Goal: Task Accomplishment & Management: Use online tool/utility

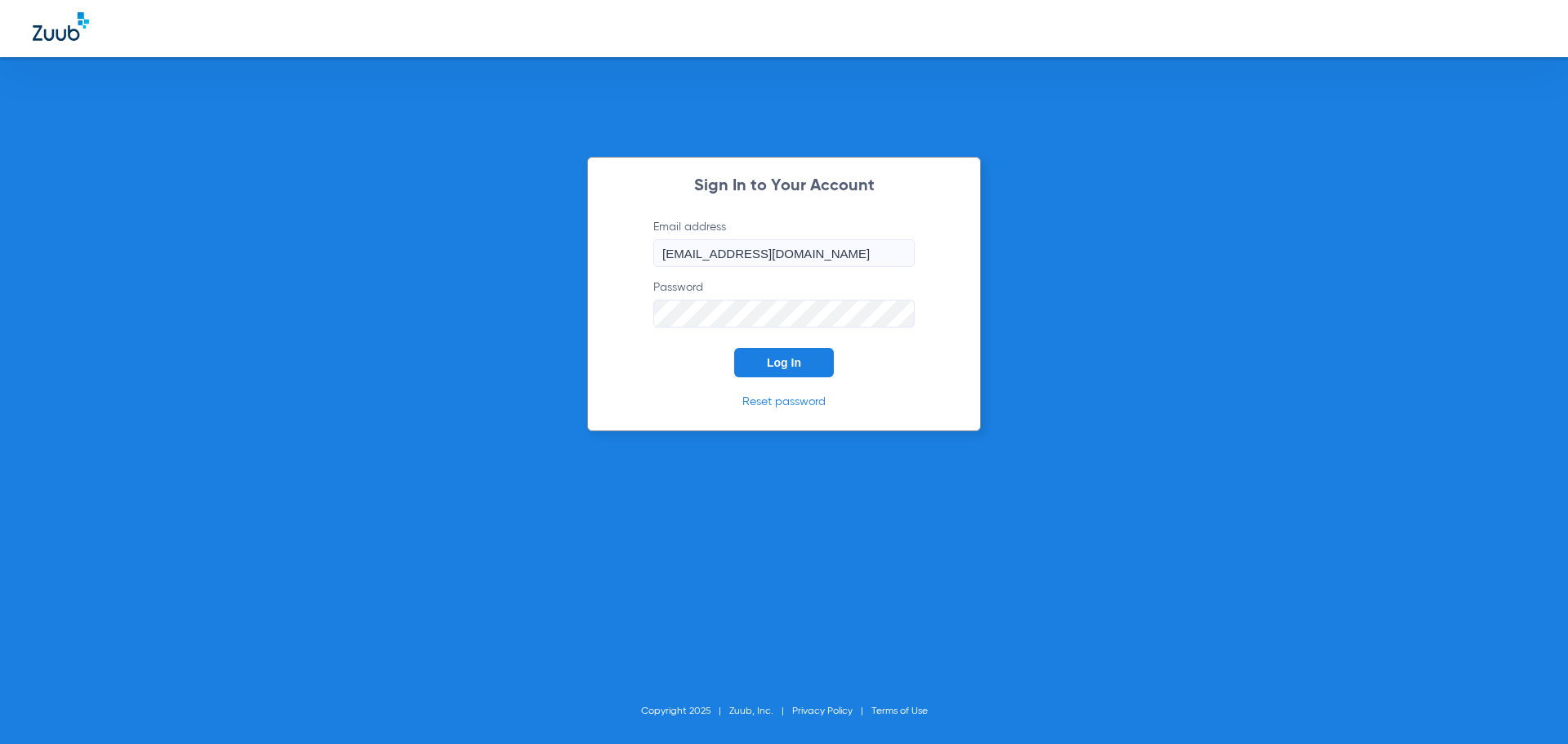
click at [772, 361] on span "Log In" at bounding box center [783, 362] width 34 height 13
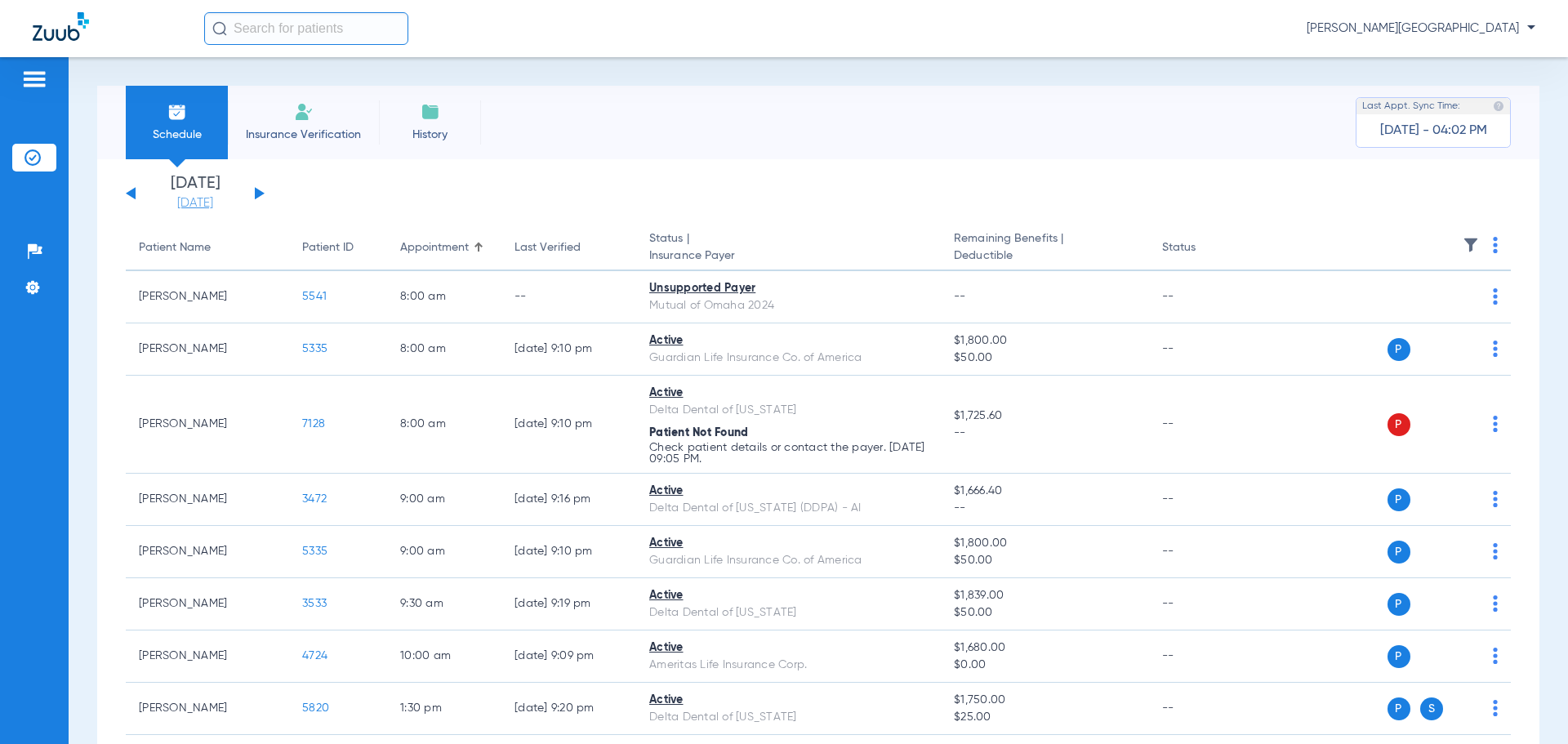
click at [228, 204] on link "[DATE]" at bounding box center [195, 203] width 98 height 17
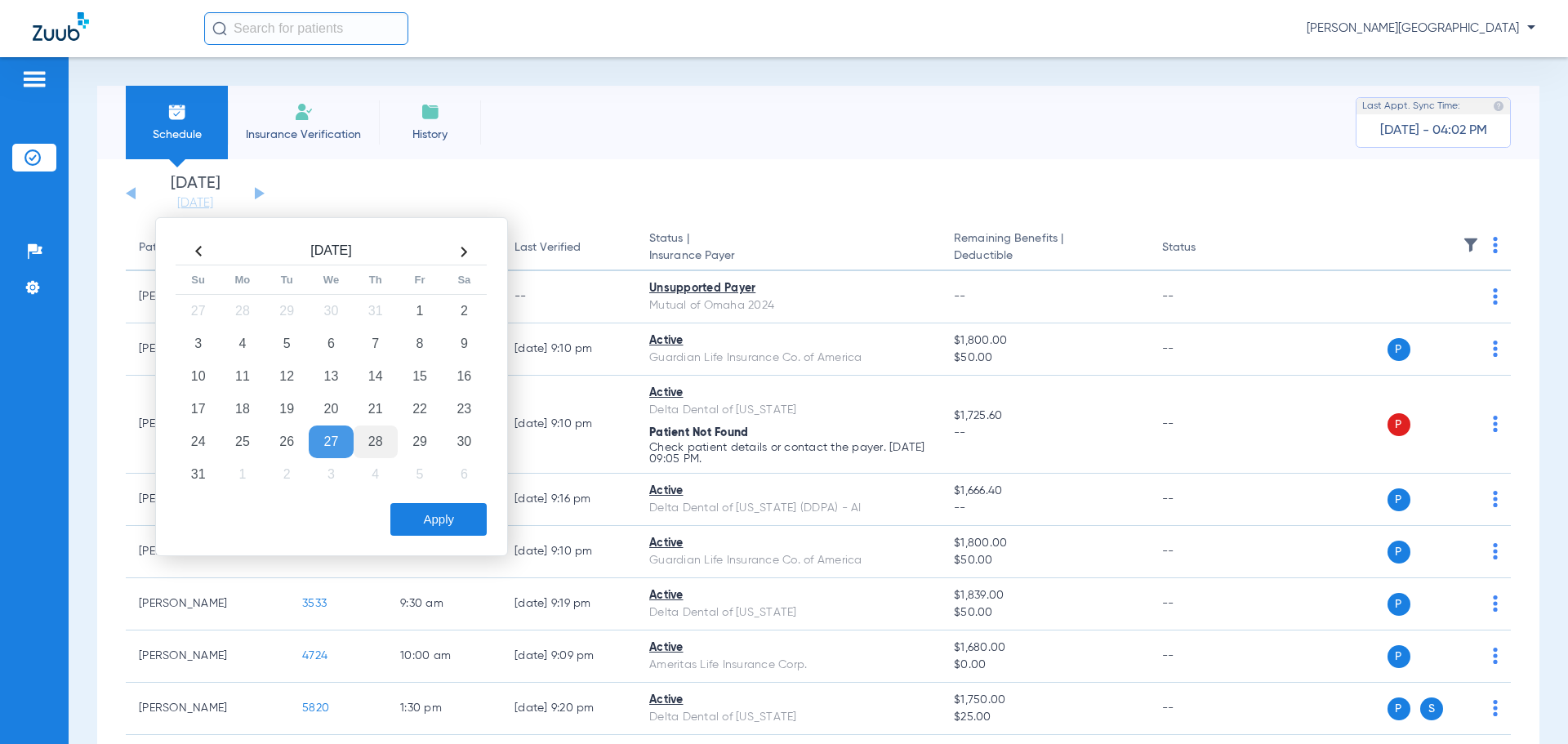
click at [371, 447] on td "28" at bounding box center [375, 442] width 44 height 33
click at [436, 516] on button "Apply" at bounding box center [438, 520] width 96 height 33
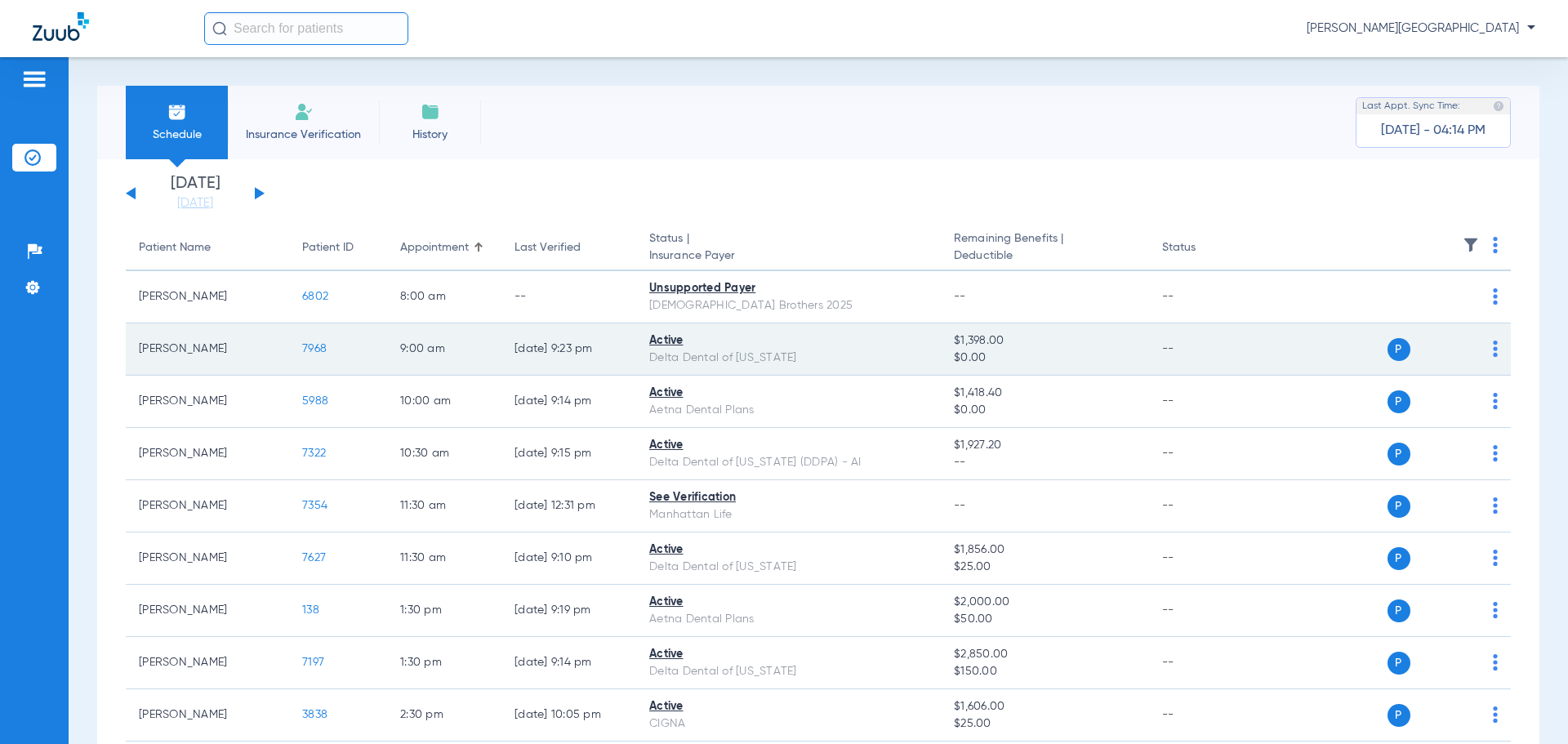
click at [321, 345] on span "7968" at bounding box center [314, 349] width 24 height 12
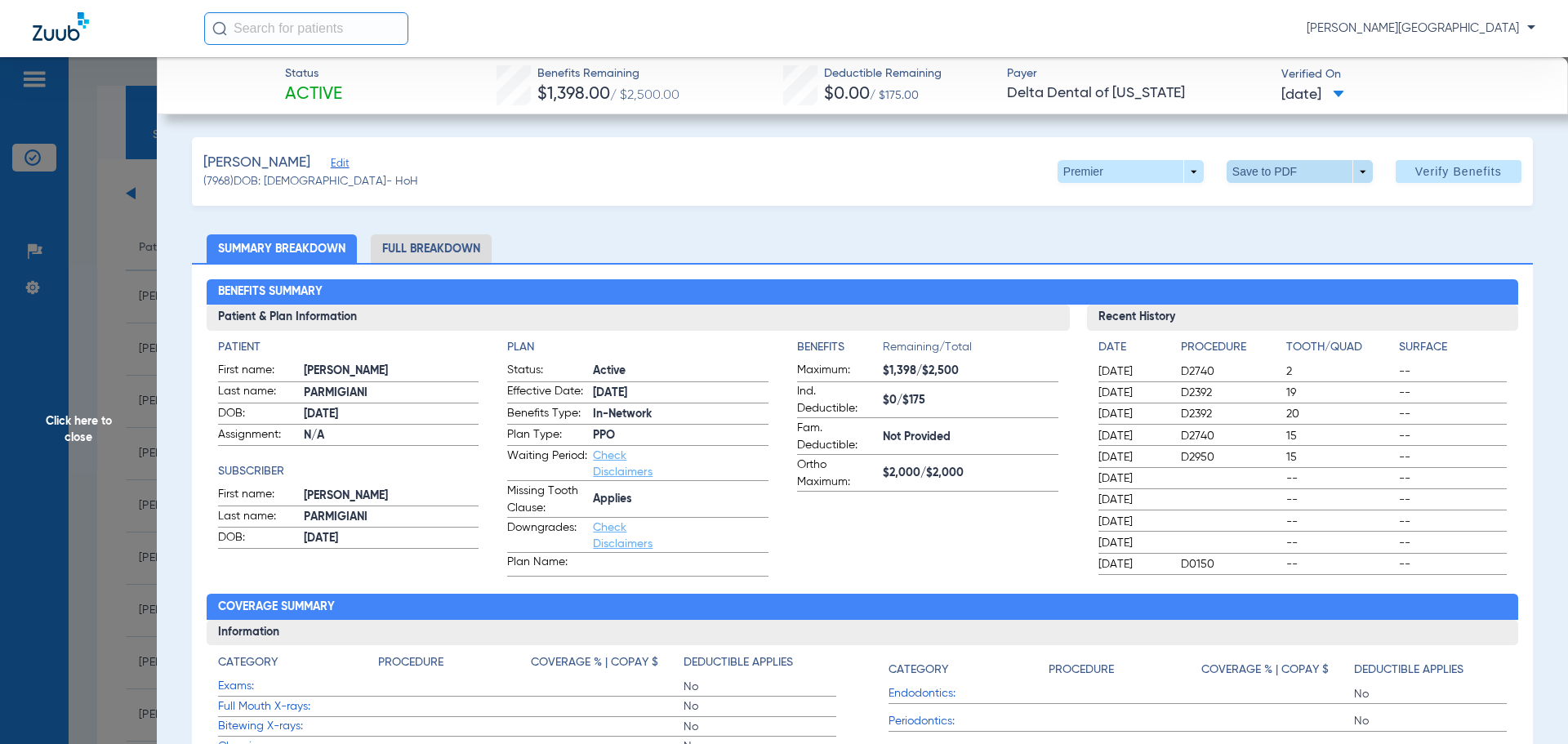
click at [1318, 178] on span at bounding box center [1300, 170] width 146 height 22
click at [1309, 205] on span "Save to PDF" at bounding box center [1293, 205] width 64 height 12
click at [76, 401] on span "Click here to close" at bounding box center [78, 429] width 157 height 744
